Goal: Information Seeking & Learning: Learn about a topic

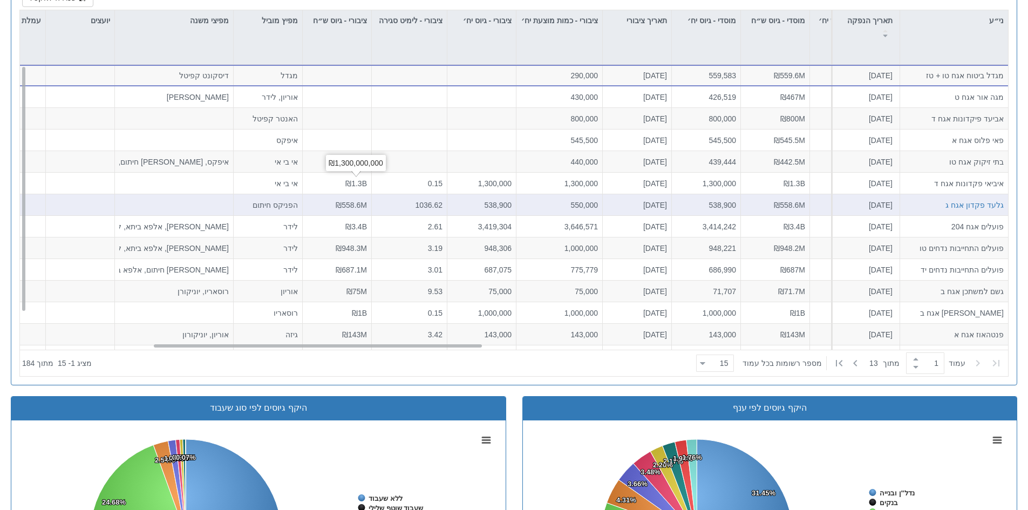
scroll to position [162, 0]
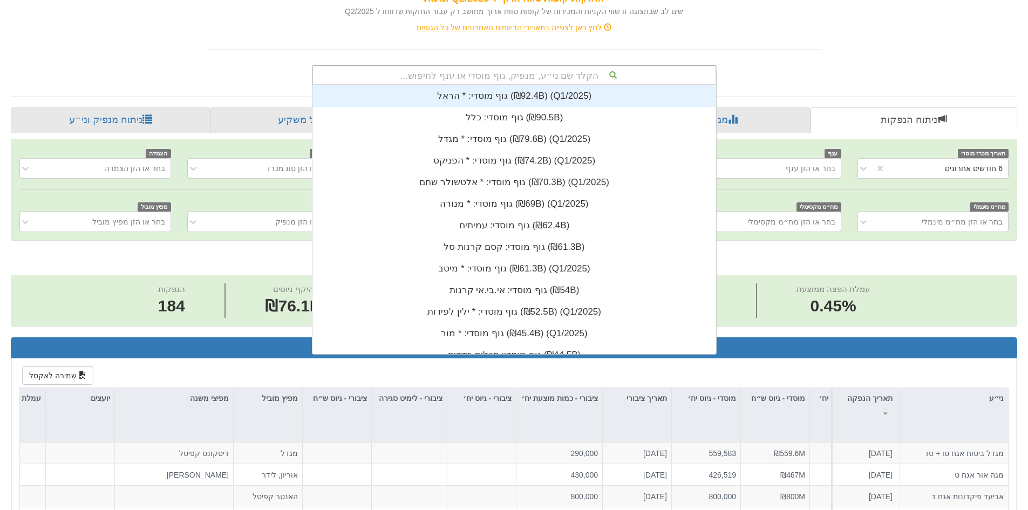
click at [563, 72] on div "הקלד שם ני״ע, מנפיק, גוף מוסדי או ענף לחיפוש..." at bounding box center [514, 75] width 403 height 18
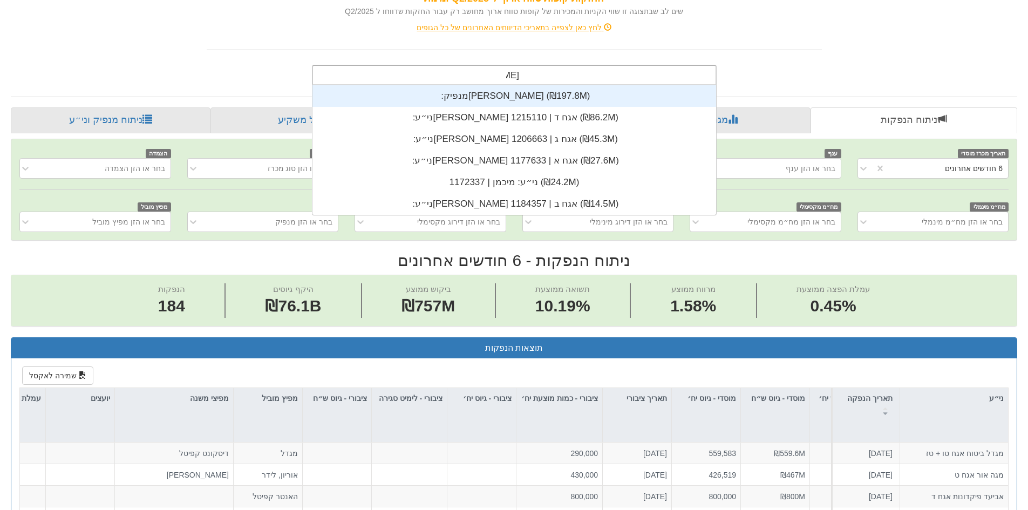
scroll to position [130, 0]
type input "מיכמן"
click at [560, 96] on div "מנפיק: ‏[PERSON_NAME] ‎(₪197.8M)‎" at bounding box center [515, 96] width 404 height 22
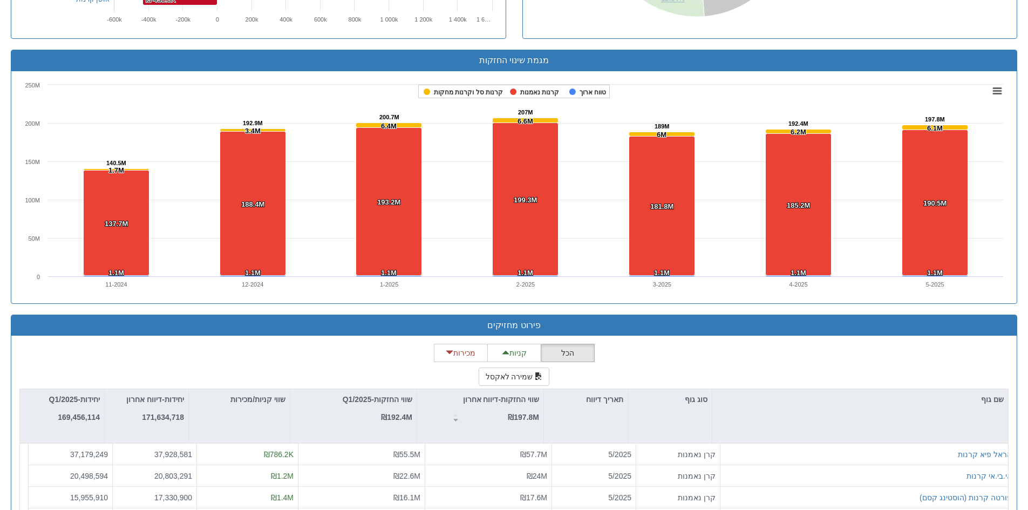
scroll to position [1350, 0]
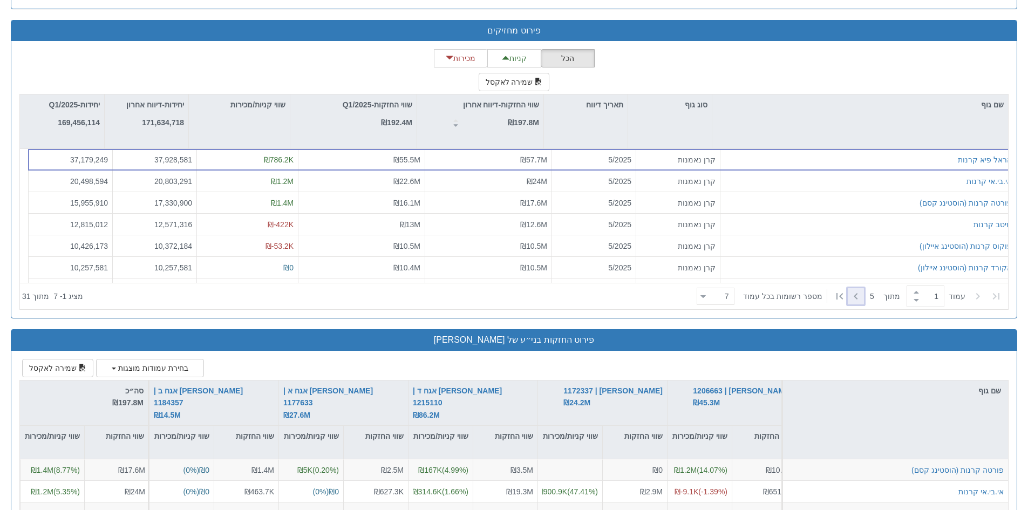
click at [853, 299] on icon at bounding box center [856, 296] width 13 height 13
click at [854, 299] on icon at bounding box center [856, 296] width 13 height 13
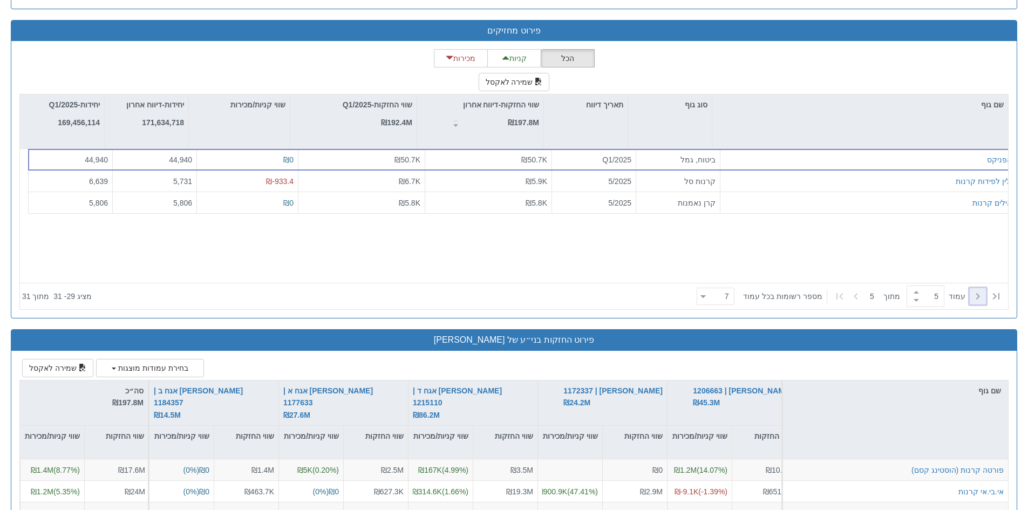
click at [973, 296] on icon at bounding box center [978, 296] width 13 height 13
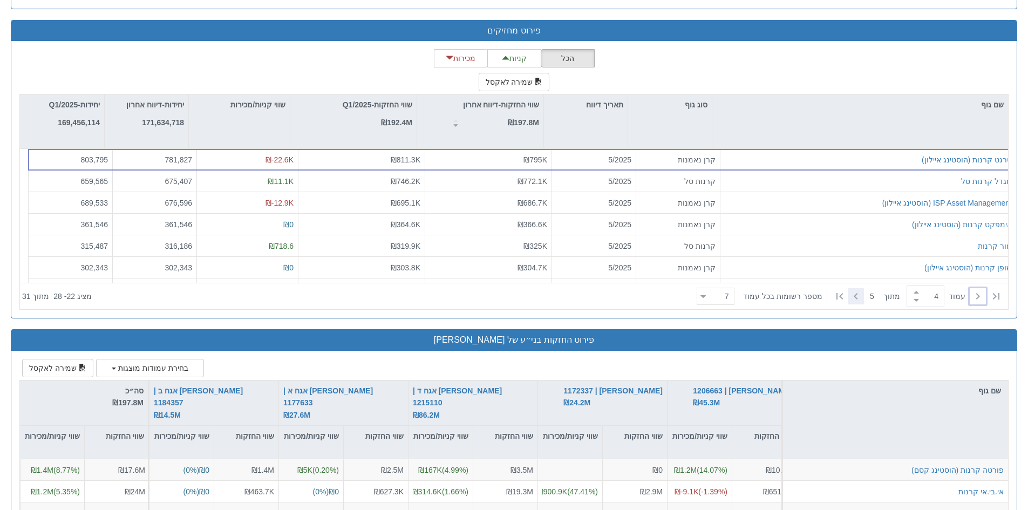
click at [858, 300] on icon at bounding box center [856, 296] width 13 height 13
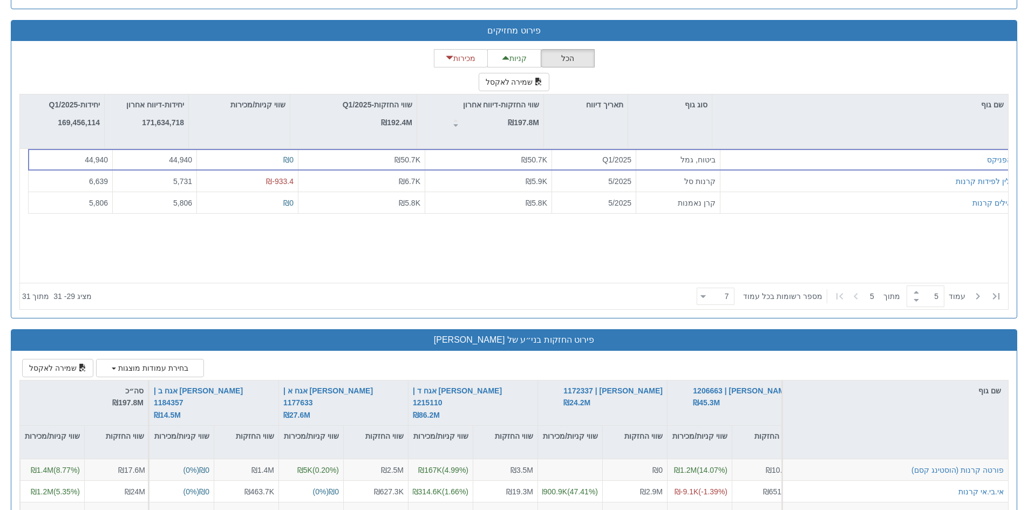
click at [858, 300] on icon at bounding box center [856, 296] width 13 height 13
click at [973, 297] on icon at bounding box center [978, 296] width 13 height 13
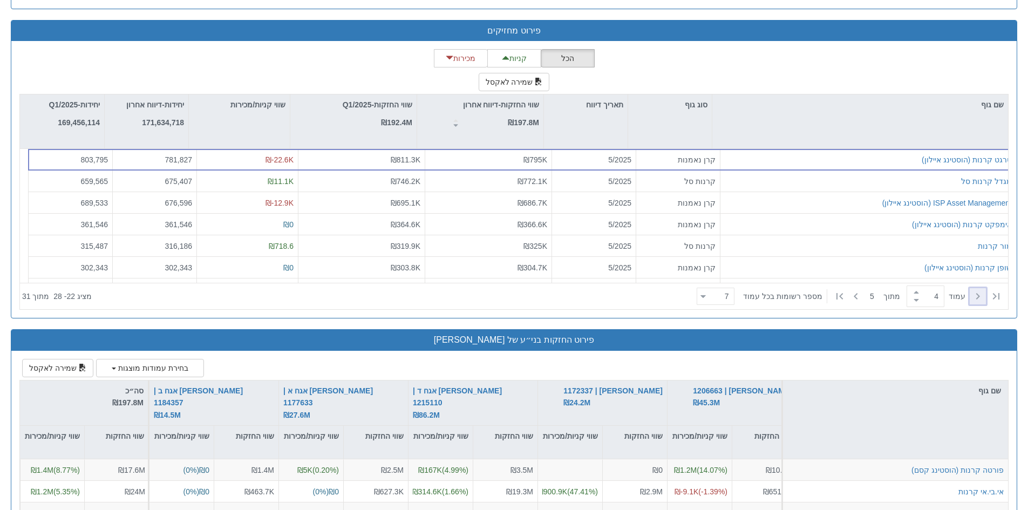
click at [972, 297] on icon at bounding box center [978, 296] width 13 height 13
click at [972, 302] on icon at bounding box center [978, 296] width 13 height 13
click at [977, 300] on icon at bounding box center [978, 296] width 13 height 13
type input "1"
click at [977, 300] on icon at bounding box center [978, 296] width 13 height 13
